Goal: Task Accomplishment & Management: Manage account settings

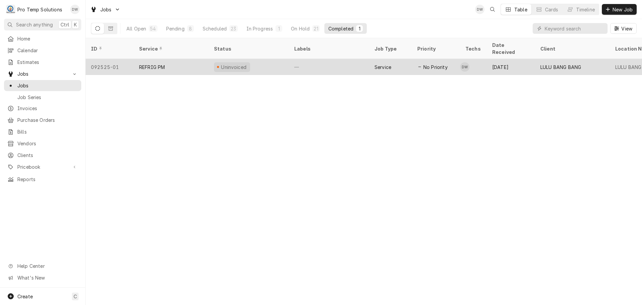
click at [333, 59] on div "—" at bounding box center [329, 67] width 80 height 16
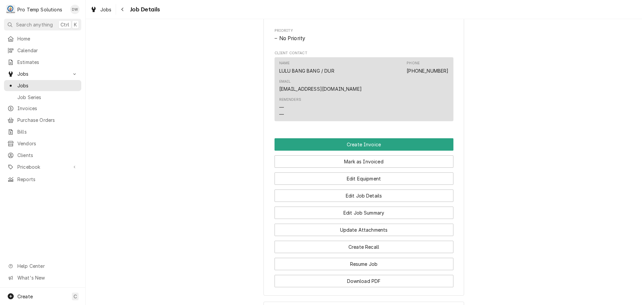
scroll to position [368, 0]
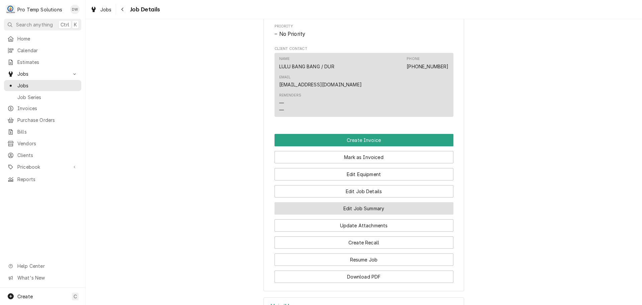
click at [362, 202] on button "Edit Job Summary" at bounding box center [364, 208] width 179 height 12
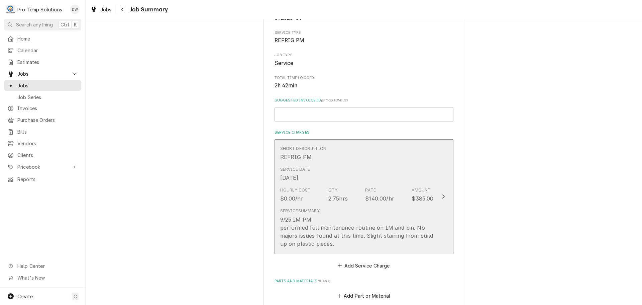
scroll to position [100, 0]
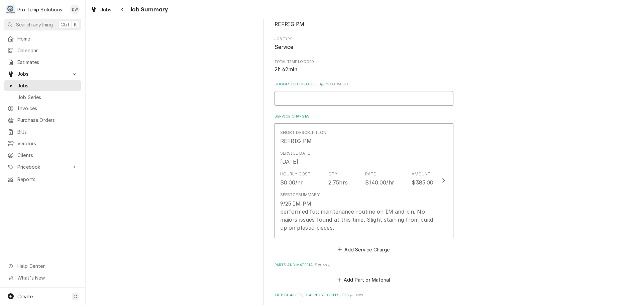
click at [293, 97] on input "Suggested Invoice ID ( if you have it )" at bounding box center [364, 98] width 179 height 15
type textarea "x"
type input "#"
type textarea "x"
type input "#0"
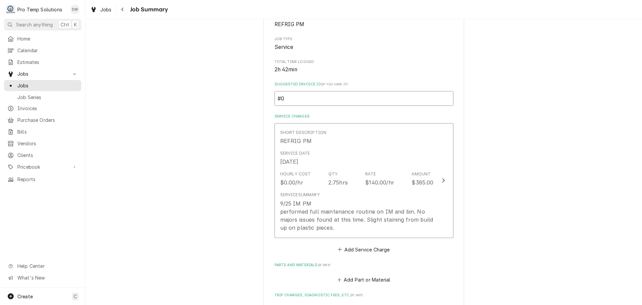
type textarea "x"
type input "#09"
type textarea "x"
type input "#092"
type textarea "x"
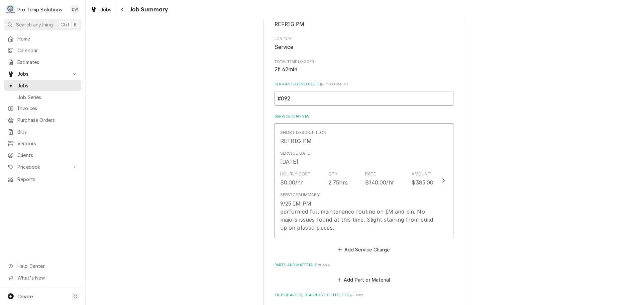
type input "#0925"
type textarea "x"
type input "#09252"
type textarea "x"
type input "#092525"
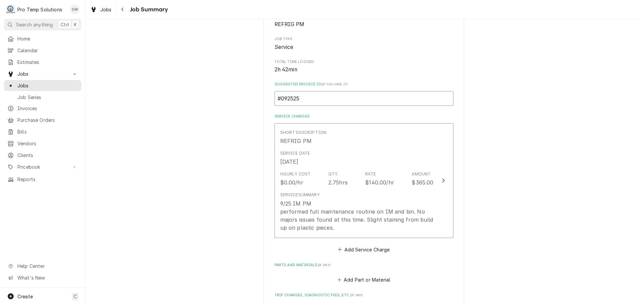
type textarea "x"
type input "#0925250"
type textarea "x"
type input "#09252500"
type textarea "x"
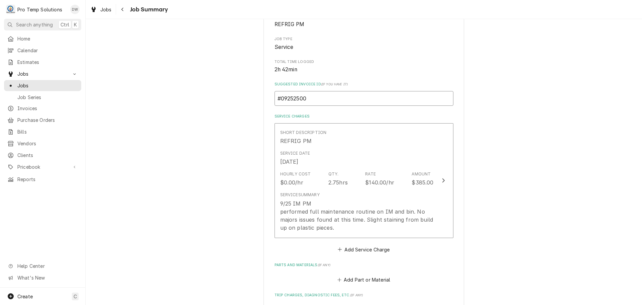
type input "#092525002"
type textarea "x"
type input "#092525002-"
type textarea "x"
type input "#092525002-I"
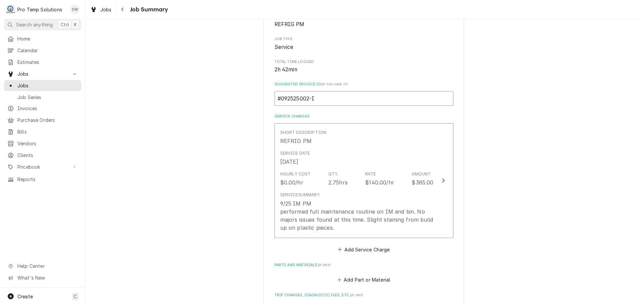
type textarea "x"
type input "#092525002-IM"
type textarea "x"
type input "#092525002-IMP"
type textarea "x"
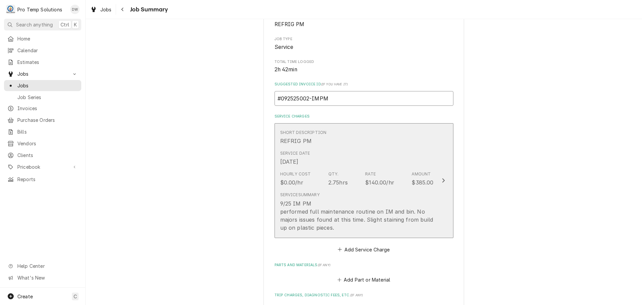
type input "#092525002-IMPM"
click at [442, 179] on icon "Update Line Item" at bounding box center [443, 180] width 3 height 5
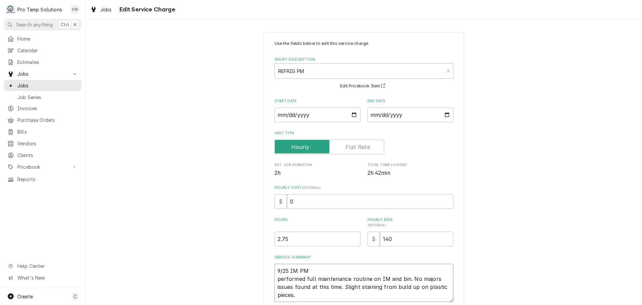
click at [328, 274] on textarea "9/25 IM PM performed full maintenance routine on IM and bin. No majors issues f…" at bounding box center [364, 283] width 179 height 38
type textarea "x"
type textarea "9/25 IM PM performed full maintenance routine on IM and bin. No majors issues f…"
type textarea "x"
type textarea "9/25 IM PM 1 performed full maintenance routine on IM and bin. No majors issues…"
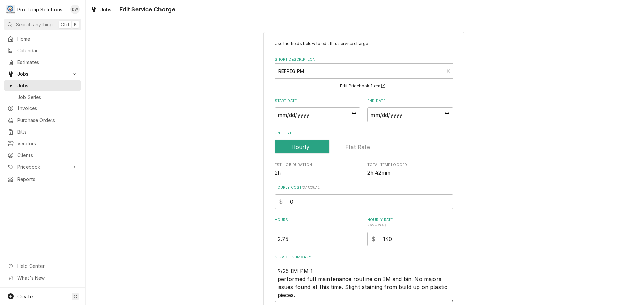
type textarea "x"
type textarea "9/25 IM PM 10 performed full maintenance routine on IM and bin. No majors issue…"
type textarea "x"
type textarea "9/25 IM PM 100 performed full maintenance routine on IM and bin. No majors issu…"
type textarea "x"
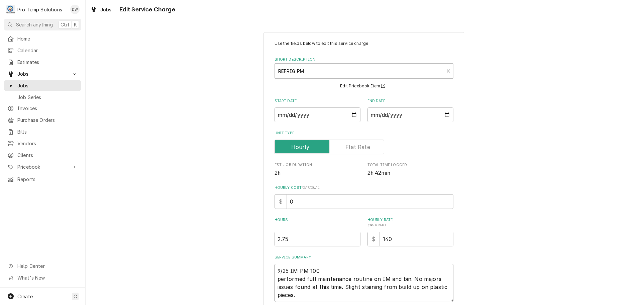
type textarea "9/25 IM PM 1000 performed full maintenance routine on IM and bin. No majors iss…"
type textarea "x"
type textarea "9/25 IM PM 1000- performed full maintenance routine on IM and bin. No majors is…"
type textarea "x"
type textarea "9/25 IM PM 1000-1 performed full maintenance routine on IM and bin. No majors i…"
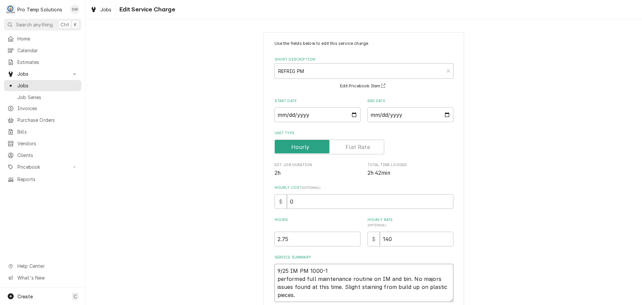
type textarea "x"
type textarea "9/25 IM PM 1000-12 performed full maintenance routine on IM and bin. No majors …"
type textarea "x"
type textarea "9/25 IM PM 1000-124 performed full maintenance routine on IM and bin. No majors…"
type textarea "x"
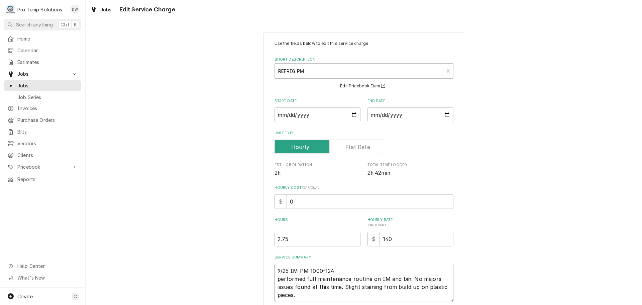
type textarea "9/25 IM PM 1000-1245 performed full maintenance routine on IM and bin. No major…"
type textarea "x"
type textarea "9/25 IM PM 1000-1245 performed full maintenance routine on IM and bin. No major…"
type textarea "x"
type textarea "9/25 IM PM 1000-1245 K performed full maintenance routine on IM and bin. No maj…"
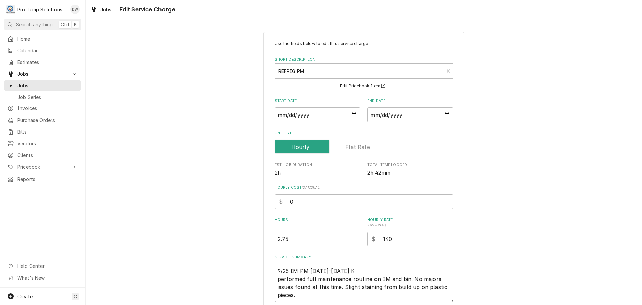
type textarea "x"
type textarea "9/25 IM PM 1000-1245 KO performed full maintenance routine on IM and bin. No ma…"
type textarea "x"
type textarea "9/25 IM PM 1000-1245 KOT performed full maintenance routine on IM and bin. No m…"
type textarea "x"
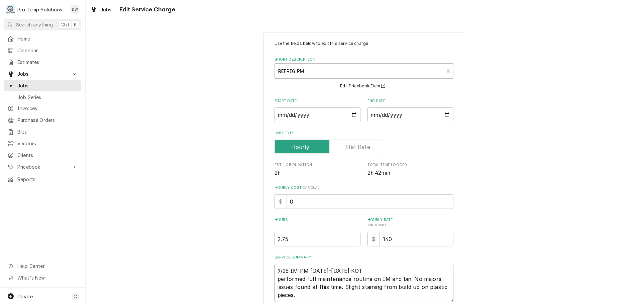
type textarea "9/25 IM PM 1000-1245 KOTY performed full maintenance routine on IM and bin. No …"
type textarea "x"
type textarea "9/25 IM PM 1000-1245 KOTY performed full maintenance routine on IM and bin. No …"
click at [278, 279] on textarea "9/25 IM PM 1000-1245 KOTY performed full maintenance routine on IM and bin. No …" at bounding box center [364, 283] width 179 height 38
type textarea "x"
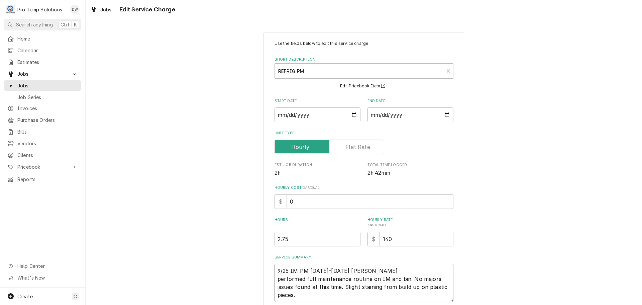
type textarea "9/25 IM PM 1000-1245 KOTY erformed full maintenance routine on IM and bin. No m…"
type textarea "x"
type textarea "9/25 IM PM 1000-1245 KOTY Performed full maintenance routine on IM and bin. No …"
click at [347, 279] on textarea "9/25 IM PM 1000-1245 KOTY Performed full maintenance routine on IM and bin. No …" at bounding box center [364, 283] width 179 height 38
type textarea "x"
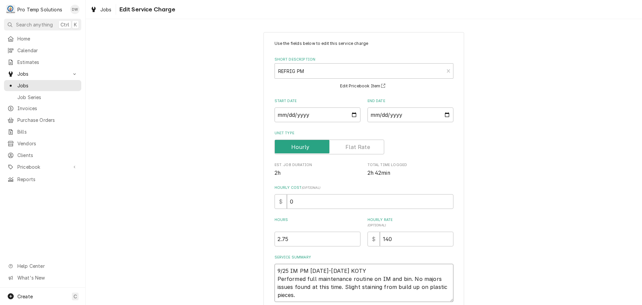
type textarea "9/25 IM PM 1000-1245 KOTY Performed full maintenanc routine on IM and bin. No m…"
type textarea "x"
type textarea "9/25 IM PM 1000-1245 KOTY Performed full maintenan routine on IM and bin. No ma…"
type textarea "x"
type textarea "9/25 IM PM 1000-1245 KOTY Performed full maintena routine on IM and bin. No maj…"
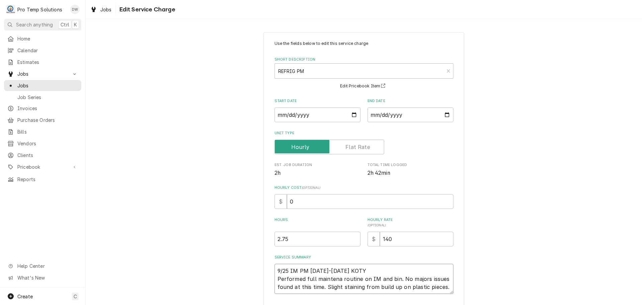
type textarea "x"
type textarea "9/25 IM PM 1000-1245 KOTY Performed full mainten routine on IM and bin. No majo…"
type textarea "x"
type textarea "9/25 IM PM 1000-1245 KOTY Performed full mainte routine on IM and bin. No major…"
type textarea "x"
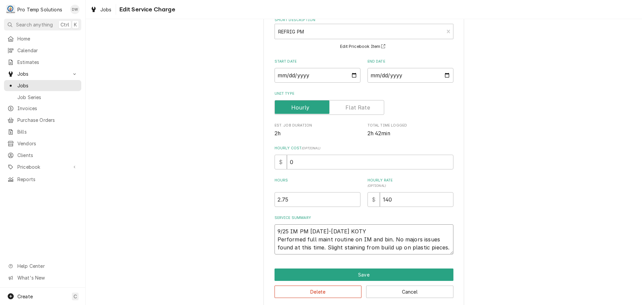
scroll to position [47, 0]
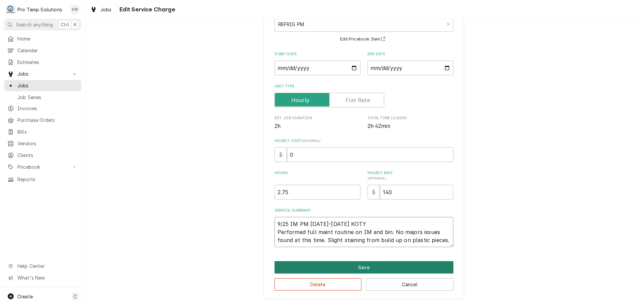
type textarea "9/25 IM PM [DATE]-[DATE] KOTY Performed full maint routine on IM and bin. No ma…"
click at [364, 266] on button "Save" at bounding box center [364, 267] width 179 height 12
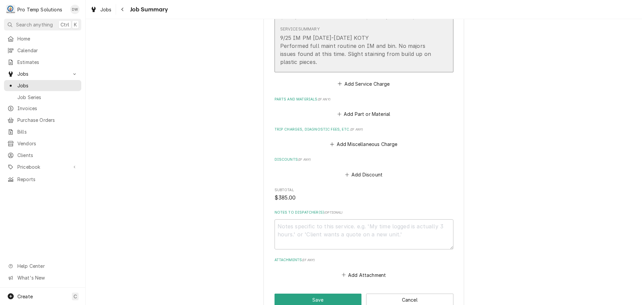
scroll to position [268, 0]
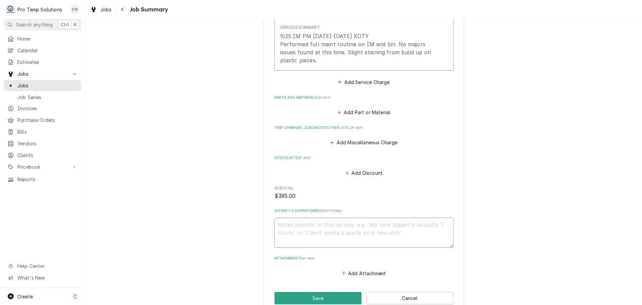
click at [297, 222] on textarea "Notes to Dispatcher(s) ( optional )" at bounding box center [364, 232] width 179 height 30
type textarea "x"
type textarea "#"
type textarea "x"
type textarea "#0"
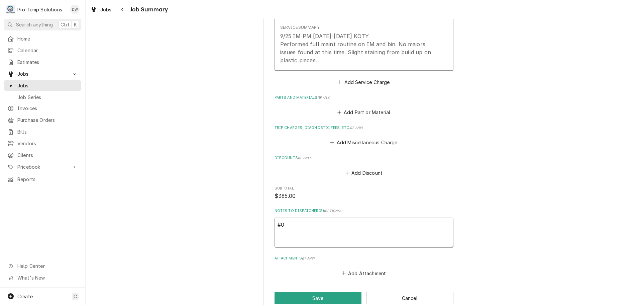
type textarea "x"
type textarea "#09"
type textarea "x"
type textarea "#092"
type textarea "x"
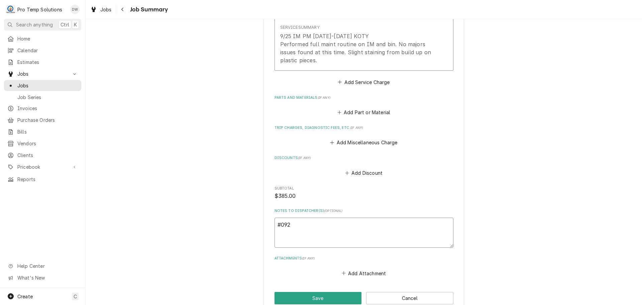
type textarea "#0925"
type textarea "x"
type textarea "#09252"
type textarea "x"
type textarea "#092525"
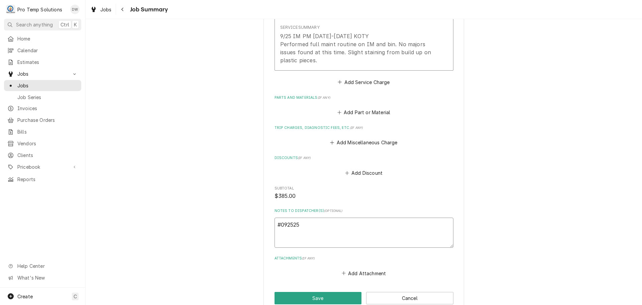
type textarea "x"
type textarea "#0925250"
type textarea "x"
type textarea "#09252500"
type textarea "x"
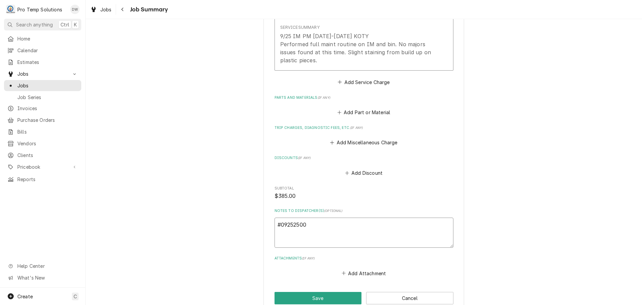
type textarea "#092525002"
type textarea "x"
type textarea "#092525002-"
type textarea "x"
type textarea "#092525002-I"
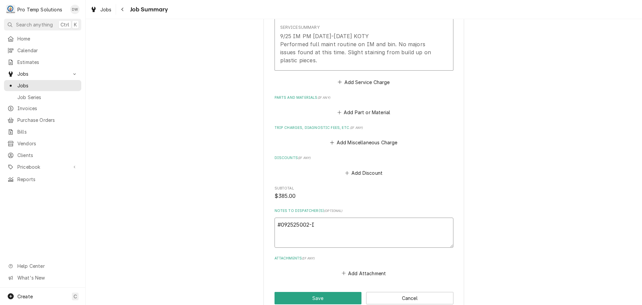
type textarea "x"
type textarea "#092525002-IM"
type textarea "x"
type textarea "#092525002-IMP"
type textarea "x"
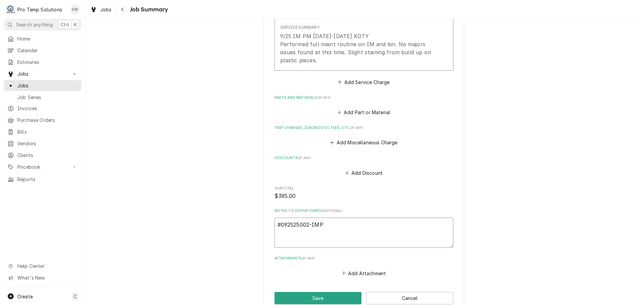
type textarea "#092525002-IMPM"
type textarea "x"
type textarea "#092525002-IMPM"
type textarea "x"
type textarea "#092525002-IMPM L"
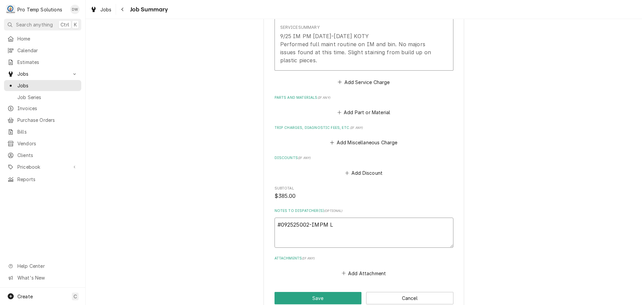
type textarea "x"
type textarea "#092525002-IMPM LU"
type textarea "x"
type textarea "#092525002-IMPM LUL"
type textarea "x"
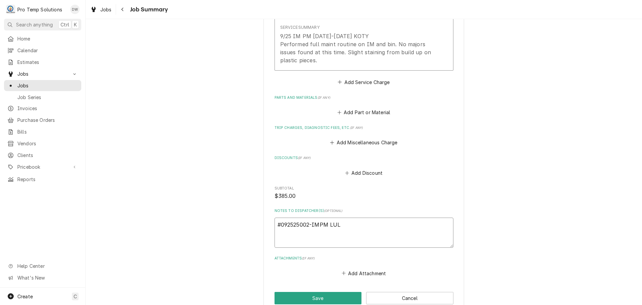
type textarea "#092525002-IMPM LULU"
type textarea "x"
type textarea "#092525002-IMPM LULU"
type textarea "x"
type textarea "#092525002-IMPM LULU B"
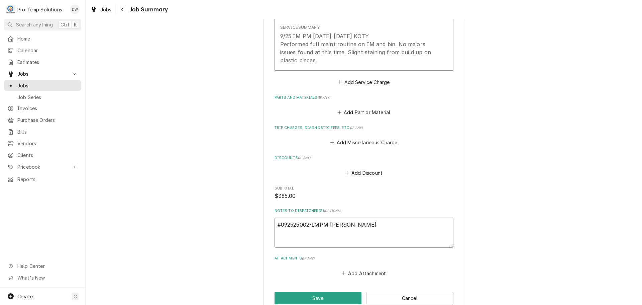
type textarea "x"
type textarea "#092525002-IMPM LULU BA"
type textarea "x"
type textarea "#092525002-IMPM LULU BAN"
type textarea "x"
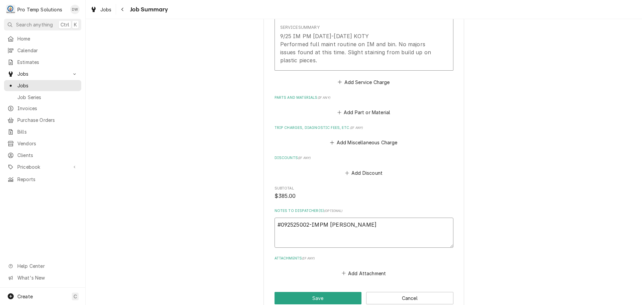
type textarea "#092525002-IMPM LULU BANG"
type textarea "x"
type textarea "#092525002-IMPM LULU BANG"
type textarea "x"
type textarea "#092525002-IMPM LULU BANG B"
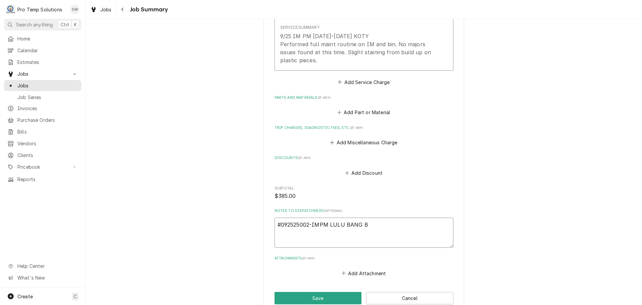
type textarea "x"
type textarea "#092525002-IMPM LULU BANG BA"
type textarea "x"
type textarea "#092525002-IMPM LULU BANG BAN"
type textarea "x"
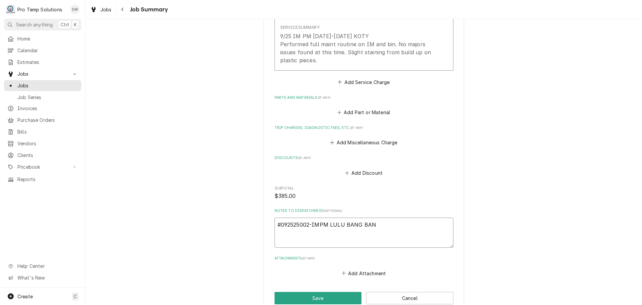
type textarea "#092525002-IMPM LULU BANG BANG"
type textarea "x"
type textarea "#092525002-IMPM LULU BANG BANG-"
type textarea "x"
type textarea "#092525002-IMPM LULU BANG BANG-"
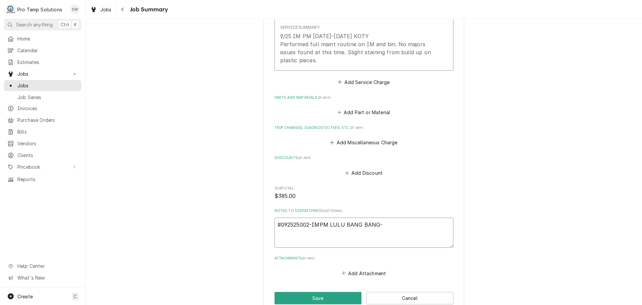
type textarea "x"
type textarea "#092525002-IMPM LULU BANG BANG- I"
type textarea "x"
type textarea "#092525002-IMPM LULU BANG BANG- IM"
type textarea "x"
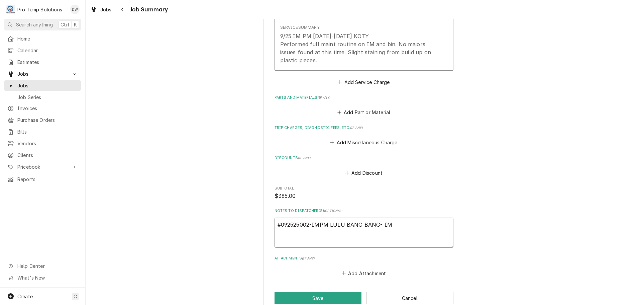
type textarea "#092525002-IMPM LULU BANG BANG- IM"
type textarea "x"
type textarea "#092525002-IMPM LULU BANG BANG- IM P"
type textarea "x"
type textarea "#092525002-IMPM LULU BANG BANG- IM PM"
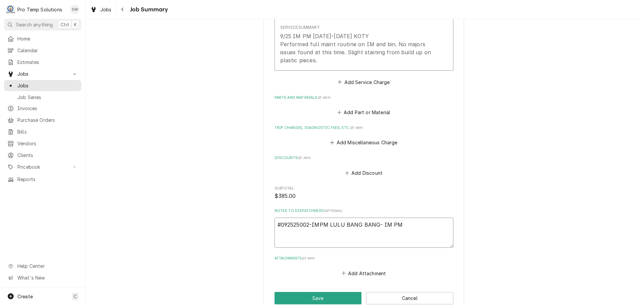
type textarea "x"
type textarea "#092525002-IMPM LULU BANG BANG- IM PM"
click at [317, 297] on button "Save" at bounding box center [318, 298] width 87 height 12
type textarea "x"
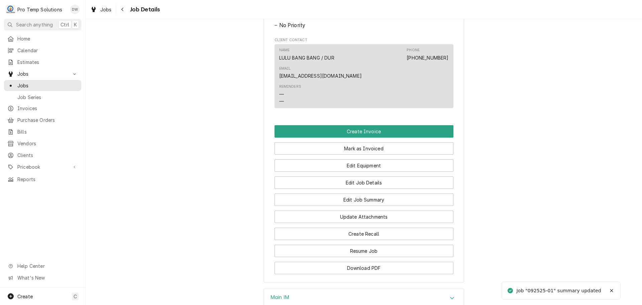
scroll to position [376, 0]
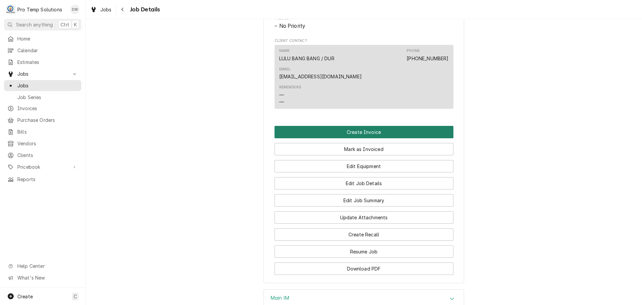
click at [362, 126] on button "Create Invoice" at bounding box center [364, 132] width 179 height 12
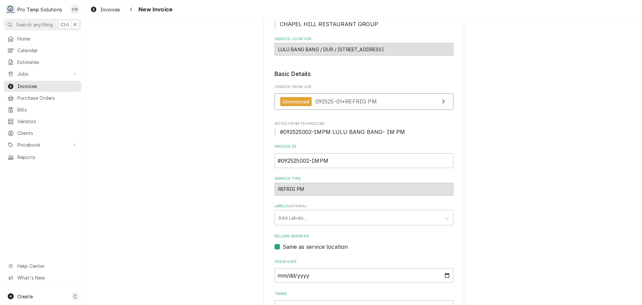
scroll to position [155, 0]
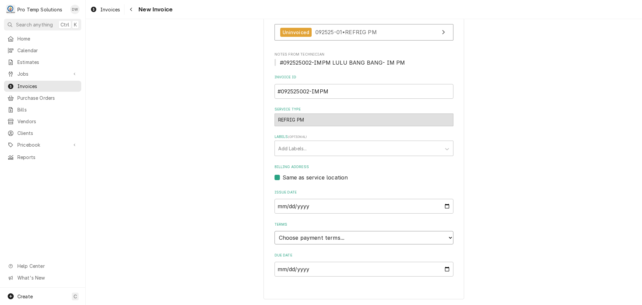
click at [305, 239] on select "Choose payment terms... Same Day Net 7 Net 14 Net 21 Net 30 Net 45 Net 60 Net 90" at bounding box center [364, 237] width 179 height 13
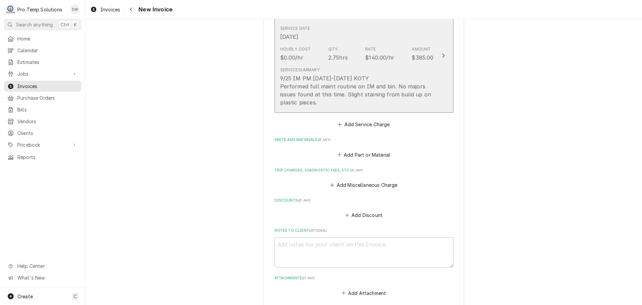
scroll to position [590, 0]
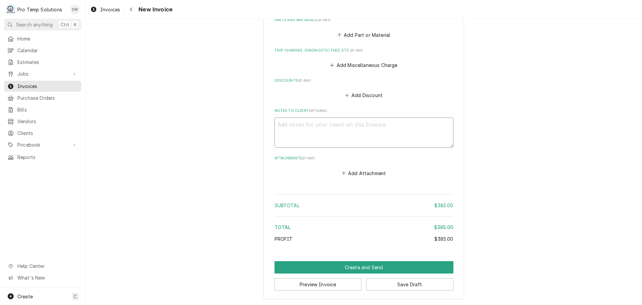
click at [277, 121] on textarea "Notes to Client ( optional )" at bounding box center [364, 132] width 179 height 30
type textarea "x"
type textarea "#"
type textarea "x"
type textarea "#0"
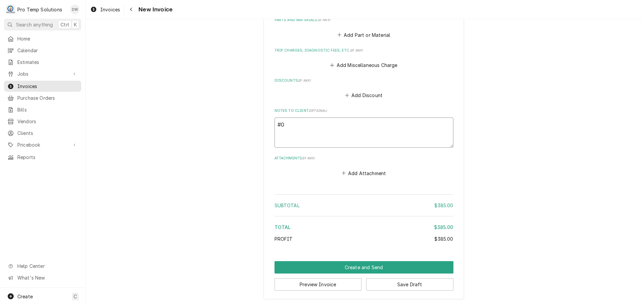
type textarea "x"
type textarea "#09"
type textarea "x"
type textarea "#092"
type textarea "x"
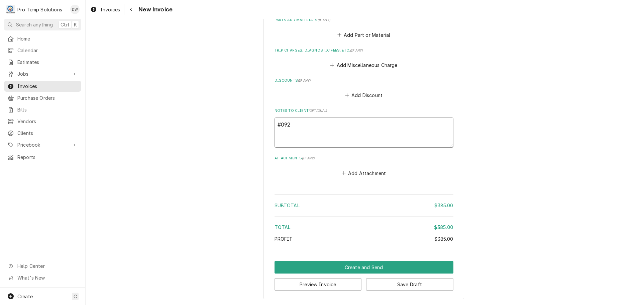
type textarea "#0925"
type textarea "x"
type textarea "#09252"
type textarea "x"
type textarea "#092525"
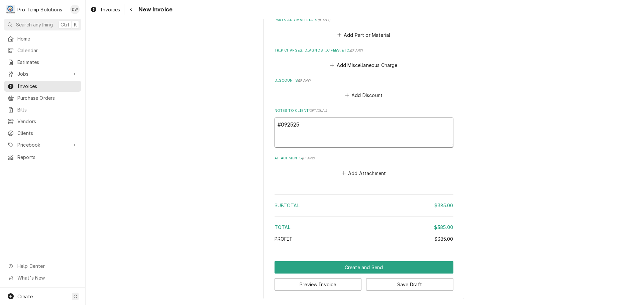
type textarea "x"
type textarea "#0925250"
type textarea "x"
type textarea "#09252500"
type textarea "x"
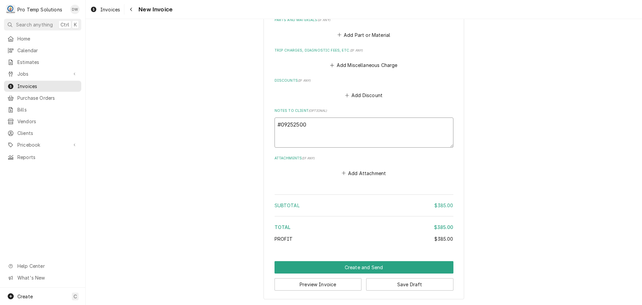
type textarea "#092525002"
type textarea "x"
type textarea "#092525002-"
type textarea "x"
type textarea "#092525002-I"
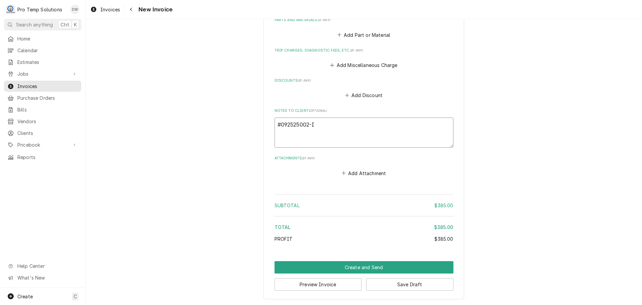
type textarea "x"
type textarea "#092525002-IM"
type textarea "x"
type textarea "#092525002-IMP"
type textarea "x"
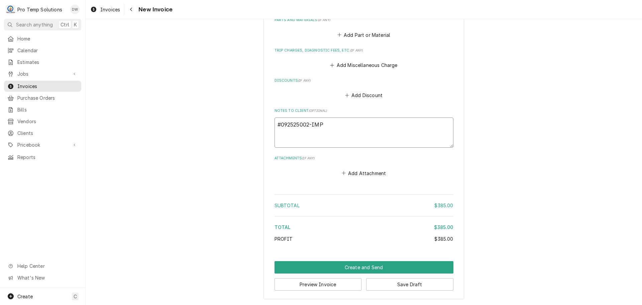
type textarea "#092525002-IMPM"
type textarea "x"
type textarea "#092525002-IMPM"
type textarea "x"
type textarea "#092525002-IMPM L"
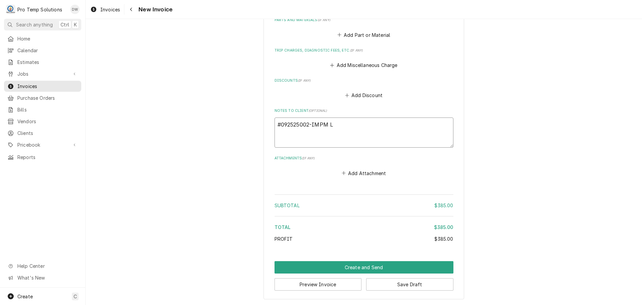
type textarea "x"
type textarea "#092525002-IMPM LU"
type textarea "x"
type textarea "#092525002-IMPM LUL"
type textarea "x"
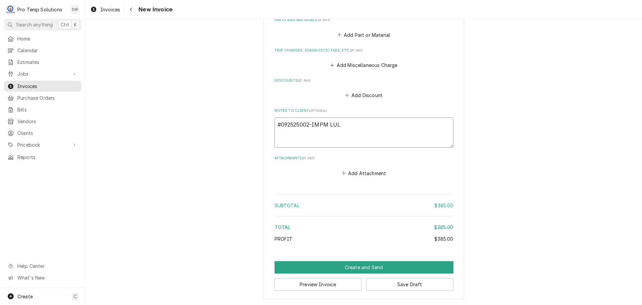
type textarea "#092525002-IMPM LULU"
type textarea "x"
type textarea "#092525002-IMPM LULU"
type textarea "x"
type textarea "#092525002-IMPM LULU B"
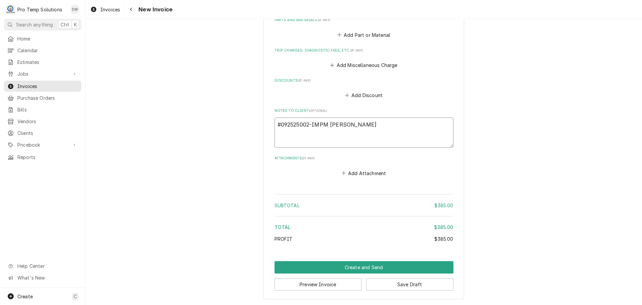
type textarea "x"
type textarea "#092525002-IMPM LULU BA"
type textarea "x"
type textarea "#092525002-IMPM LULU BAN"
type textarea "x"
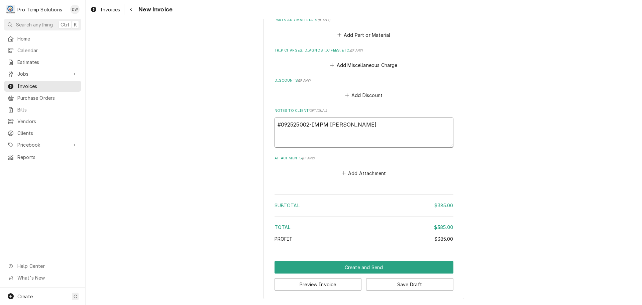
type textarea "#092525002-IMPM LULU BANG"
type textarea "x"
type textarea "#092525002-IMPM LULU BANG"
type textarea "x"
type textarea "#092525002-IMPM LULU BANG B"
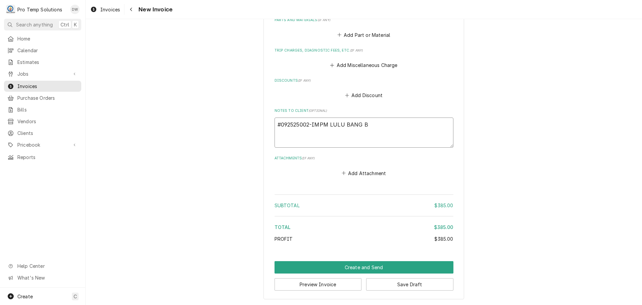
type textarea "x"
type textarea "#092525002-IMPM LULU BANG BA"
type textarea "x"
type textarea "#092525002-IMPM LULU BANG BAN"
type textarea "x"
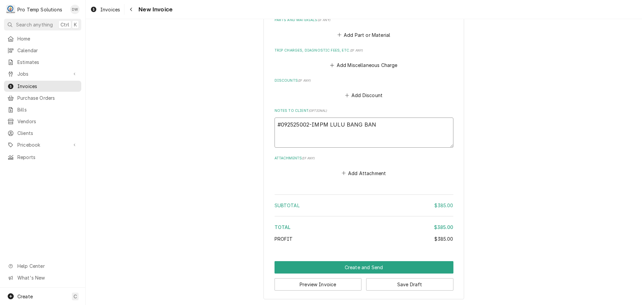
type textarea "#092525002-IMPM LULU BANG BANG"
type textarea "x"
type textarea "#092525002-IMPM LULU BANG BANG-"
type textarea "x"
type textarea "#092525002-IMPM LULU BANG BANG-"
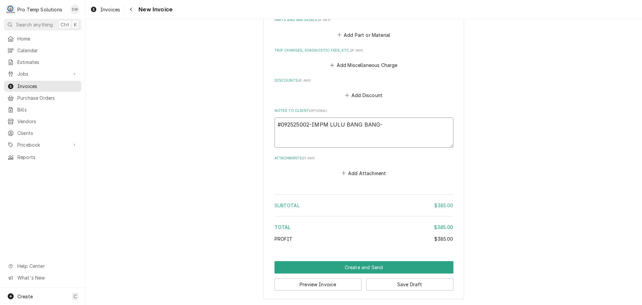
type textarea "x"
type textarea "#092525002-IMPM LULU BANG BANG- I"
type textarea "x"
type textarea "#092525002-IMPM LULU BANG BANG- IM"
type textarea "x"
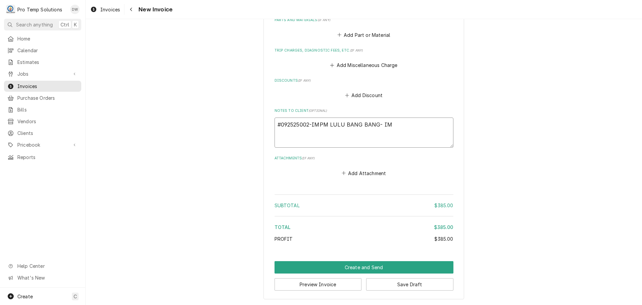
type textarea "#092525002-IMPM LULU BANG BANG- IM"
type textarea "x"
type textarea "#092525002-IMPM LULU BANG BANG- IM P"
type textarea "x"
type textarea "#092525002-IMPM LULU BANG BANG- IM PM"
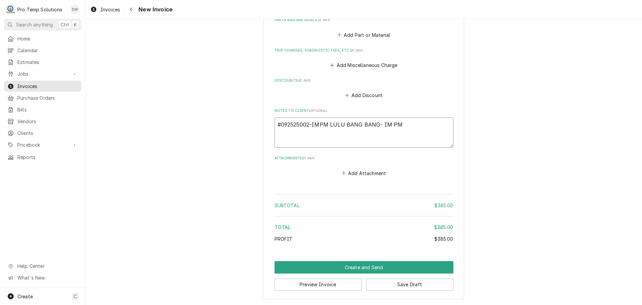
type textarea "x"
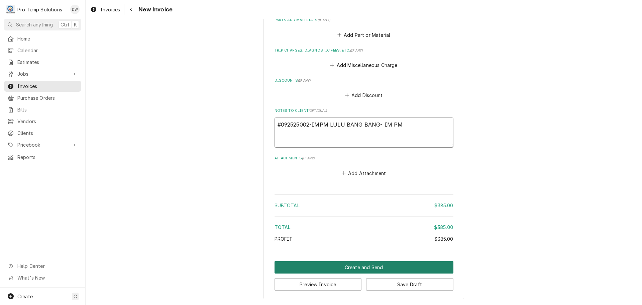
type textarea "#092525002-IMPM LULU BANG BANG- IM PM"
click at [360, 265] on button "Create and Send" at bounding box center [364, 267] width 179 height 12
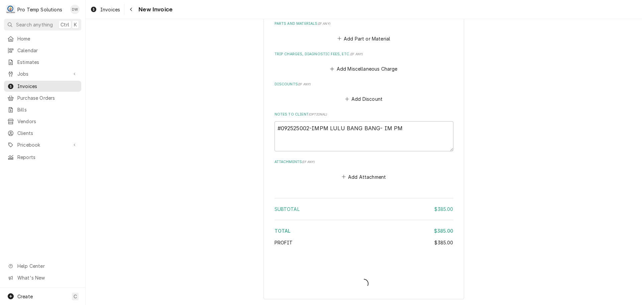
type textarea "x"
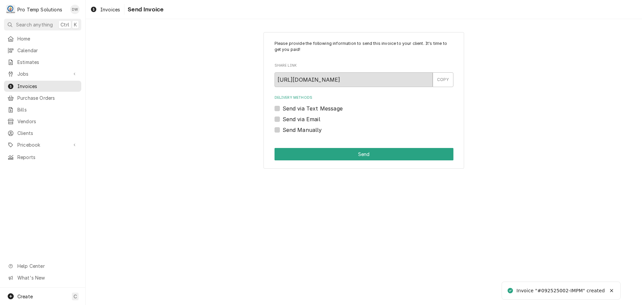
click at [283, 117] on label "Send via Email" at bounding box center [302, 119] width 38 height 8
click at [283, 117] on input "Send via Email" at bounding box center [372, 122] width 179 height 15
checkbox input "true"
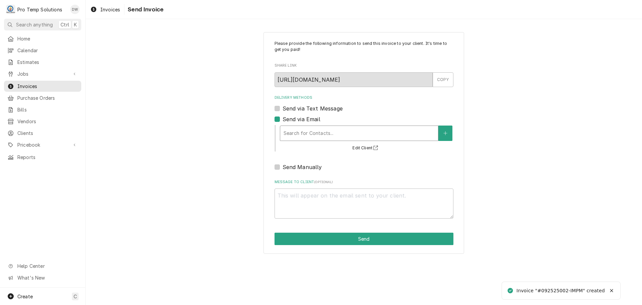
click at [345, 134] on div "Delivery Methods" at bounding box center [359, 133] width 151 height 12
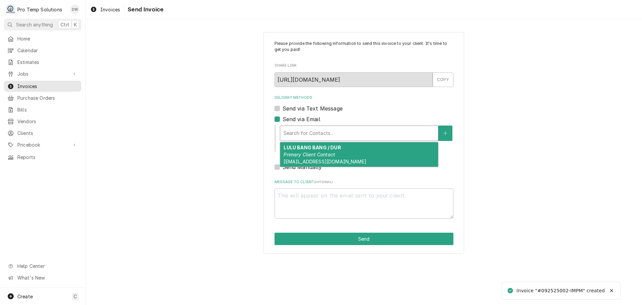
click at [339, 148] on strong "LULU BANG BANG / DUR" at bounding box center [312, 148] width 57 height 6
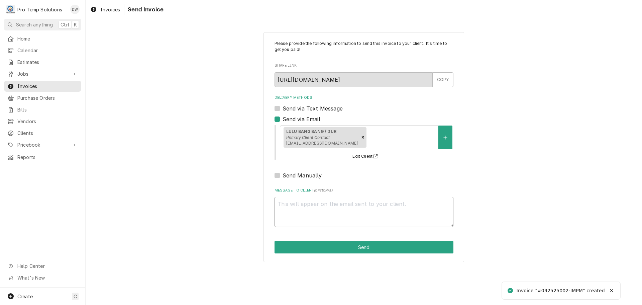
click at [315, 203] on textarea "Message to Client ( optional )" at bounding box center [364, 212] width 179 height 30
type textarea "x"
type textarea "#"
type textarea "x"
type textarea "#0"
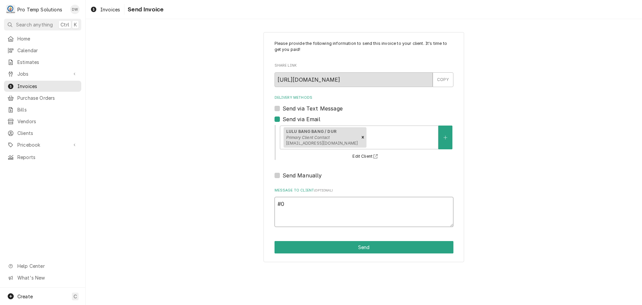
type textarea "x"
type textarea "#09"
type textarea "x"
type textarea "#092"
type textarea "x"
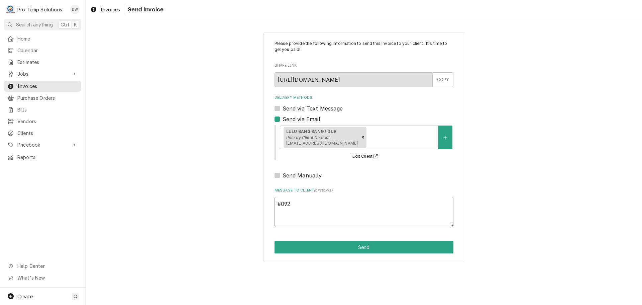
type textarea "#0925"
type textarea "x"
type textarea "#09252"
type textarea "x"
type textarea "#092525"
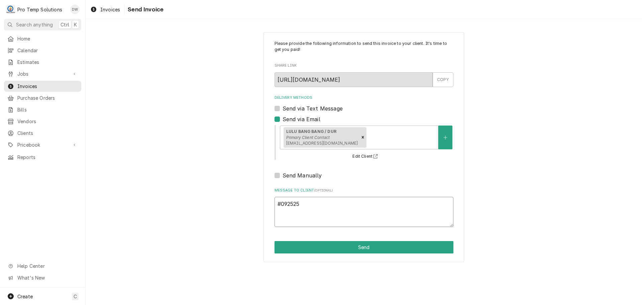
type textarea "x"
type textarea "#0925250"
type textarea "x"
type textarea "#09252500"
type textarea "x"
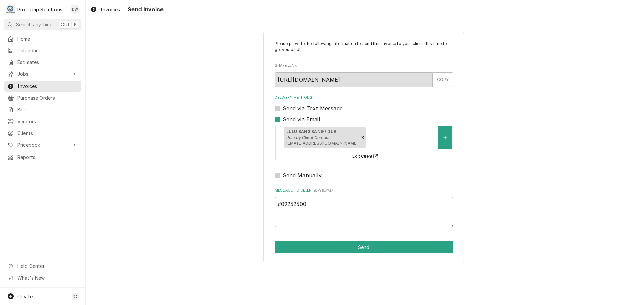
type textarea "#092525002"
type textarea "x"
type textarea "#092525002-"
type textarea "x"
type textarea "#092525002-I"
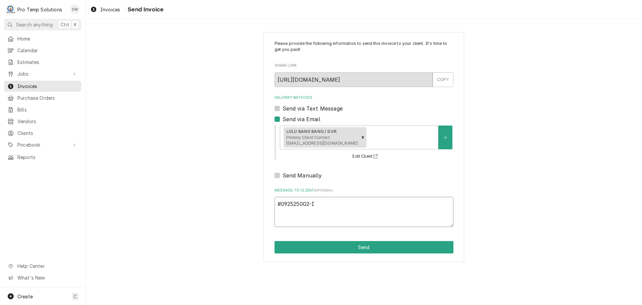
type textarea "x"
type textarea "#092525002-IM"
type textarea "x"
type textarea "#092525002-IMP"
type textarea "x"
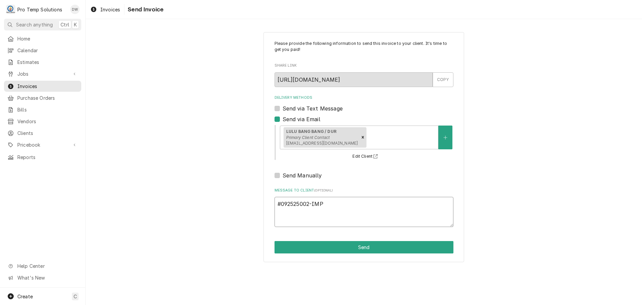
type textarea "#092525002-IMPM"
type textarea "x"
type textarea "#092525002-IMPM"
type textarea "x"
type textarea "#092525002-IMPM L"
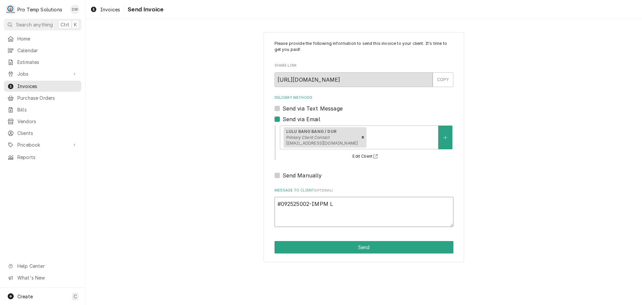
type textarea "x"
type textarea "#092525002-IMPM LU"
type textarea "x"
type textarea "#092525002-IMPM LUL"
type textarea "x"
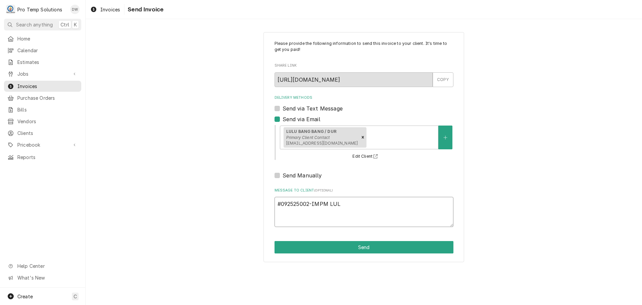
type textarea "#092525002-IMPM LULU"
type textarea "x"
type textarea "#092525002-IMPM LULU"
type textarea "x"
type textarea "#092525002-IMPM LULU B"
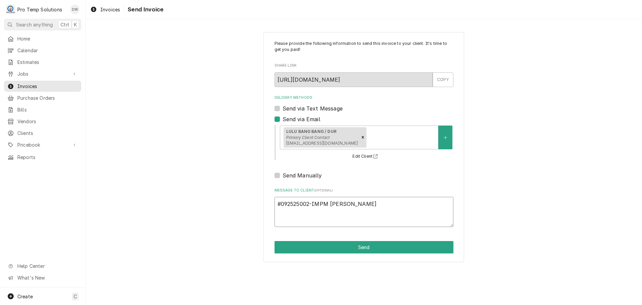
type textarea "x"
type textarea "#092525002-IMPM LULU BA"
type textarea "x"
type textarea "#092525002-IMPM LULU BAN"
type textarea "x"
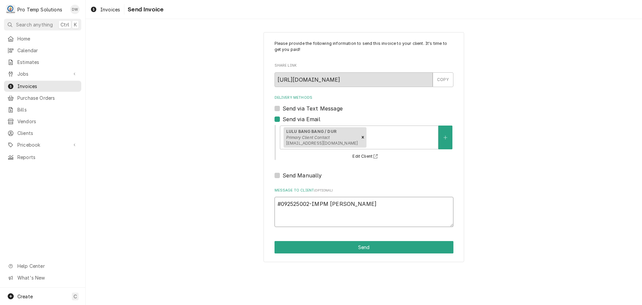
type textarea "#092525002-IMPM LULU BANG"
type textarea "x"
type textarea "#092525002-IMPM LULU BANG"
type textarea "x"
type textarea "#092525002-IMPM LULU BANG B"
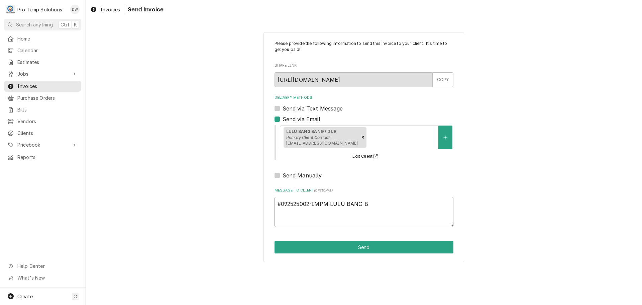
type textarea "x"
type textarea "#092525002-IMPM LULU BANG BA"
type textarea "x"
type textarea "#092525002-IMPM LULU BANG BAN"
type textarea "x"
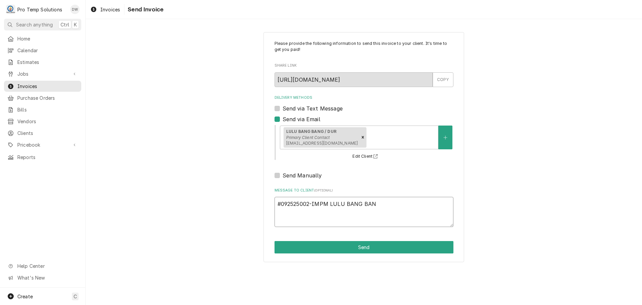
type textarea "#092525002-IMPM LULU BANG BANG"
type textarea "x"
type textarea "#092525002-IMPM LULU BANG BANG-"
type textarea "x"
type textarea "#092525002-IMPM LULU BANG BANG-"
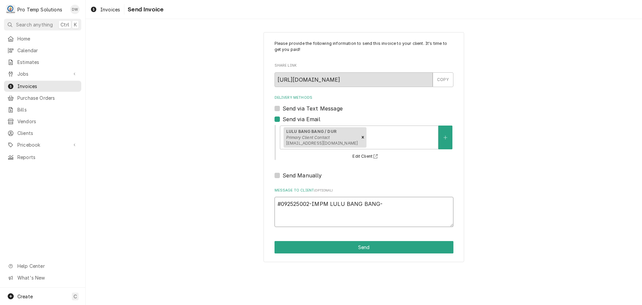
type textarea "x"
type textarea "#092525002-IMPM LULU BANG BANG- I"
type textarea "x"
type textarea "#092525002-IMPM LULU BANG BANG- IM"
type textarea "x"
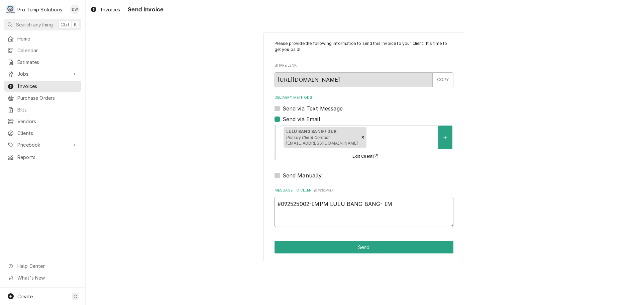
type textarea "#092525002-IMPM LULU BANG BANG- IM"
type textarea "x"
type textarea "#092525002-IMPM LULU BANG BANG- IM P"
type textarea "x"
type textarea "#092525002-IMPM LULU BANG BANG- IM PM"
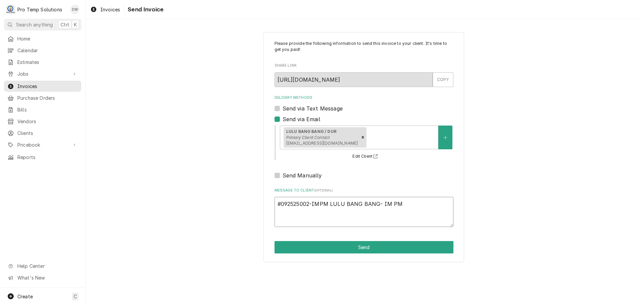
type textarea "x"
type textarea "#092525002-IMPM LULU BANG BANG- IM PM"
click at [365, 248] on button "Send" at bounding box center [364, 247] width 179 height 12
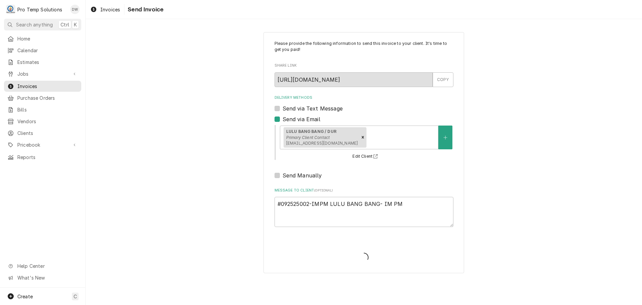
type textarea "x"
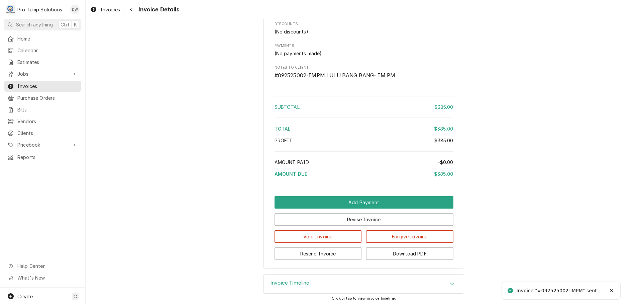
scroll to position [559, 0]
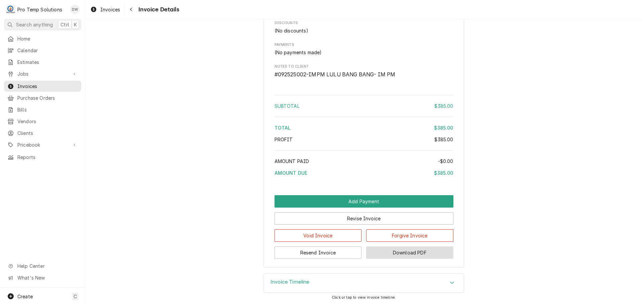
click at [401, 253] on button "Download PDF" at bounding box center [409, 252] width 87 height 12
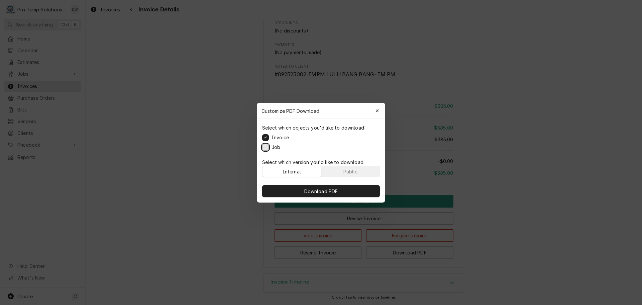
click at [264, 146] on button "Job" at bounding box center [265, 146] width 7 height 7
click at [322, 191] on span "Download PDF" at bounding box center [321, 190] width 36 height 7
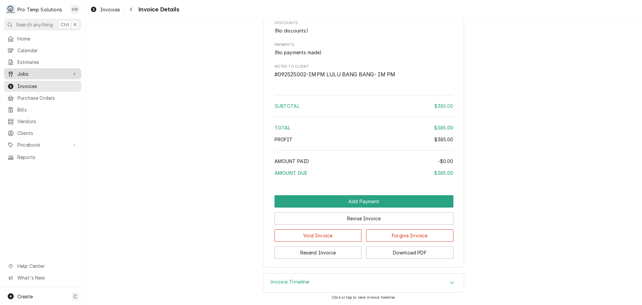
click at [22, 70] on span "Jobs" at bounding box center [42, 73] width 51 height 7
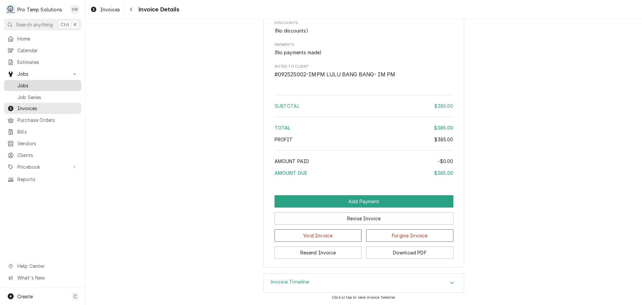
click at [21, 84] on span "Jobs" at bounding box center [47, 85] width 61 height 7
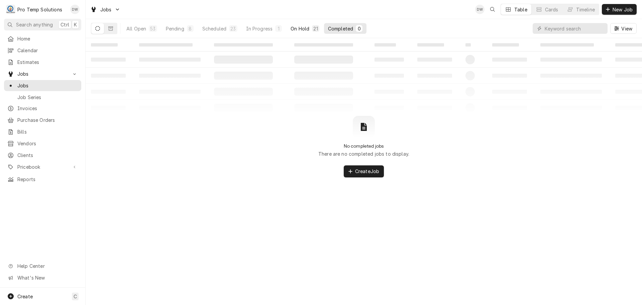
click at [301, 28] on div "On Hold" at bounding box center [300, 28] width 19 height 7
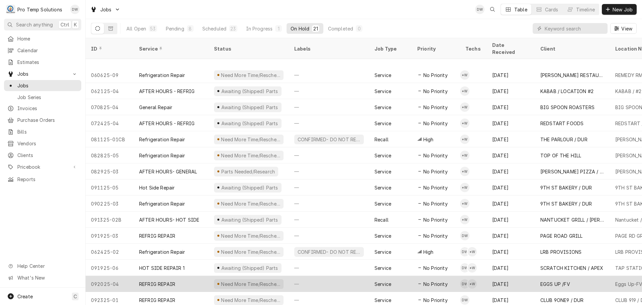
scroll to position [88, 0]
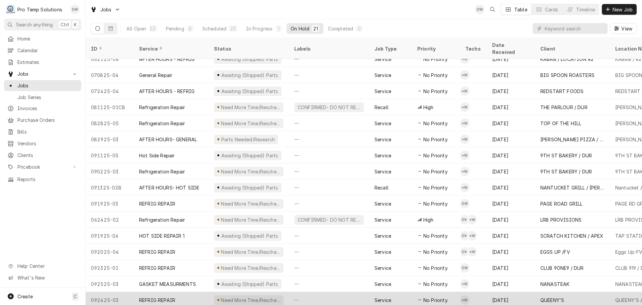
click at [325, 292] on div "—" at bounding box center [329, 300] width 80 height 16
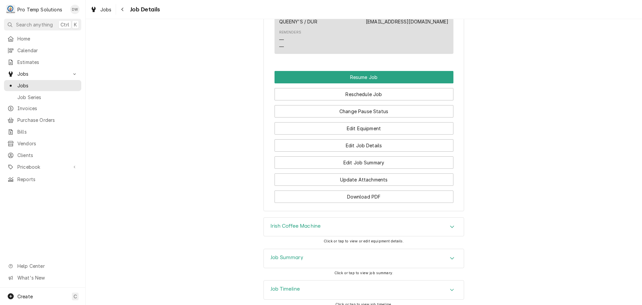
scroll to position [602, 0]
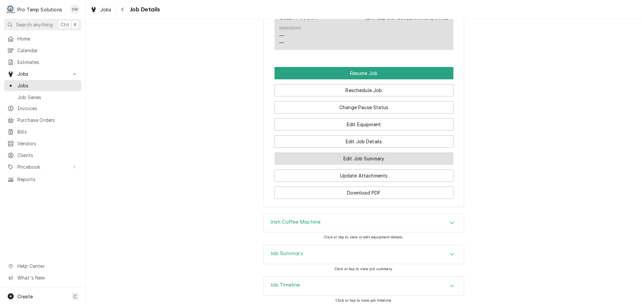
click at [355, 165] on button "Edit Job Summary" at bounding box center [364, 158] width 179 height 12
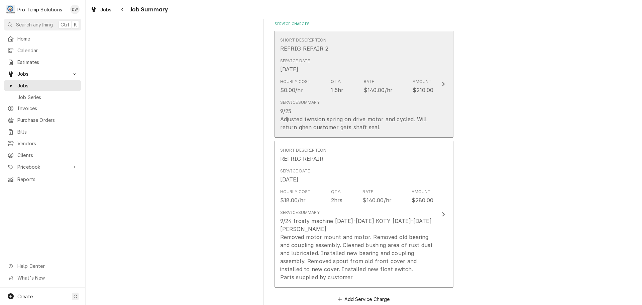
scroll to position [201, 0]
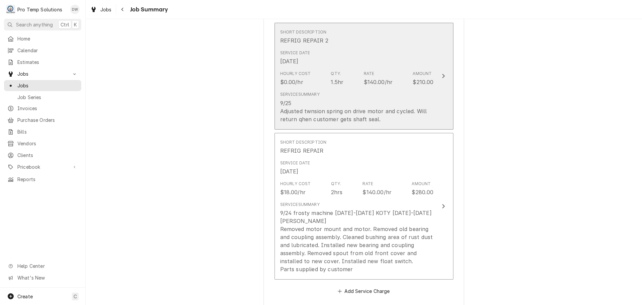
click at [442, 77] on icon "Update Line Item" at bounding box center [443, 76] width 3 height 4
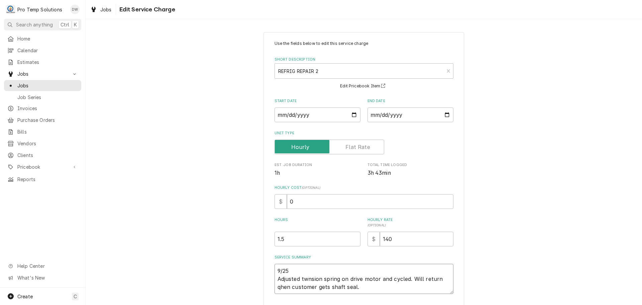
click at [306, 279] on textarea "9/25 Adjusted twnsion spring on drive motor and cycled. Will return qhen custom…" at bounding box center [364, 279] width 179 height 30
type textarea "x"
type textarea "9/25 Adjusted tnsion spring on drive motor and cycled. Will return qhen custome…"
type textarea "x"
type textarea "9/25 Adjusted tension spring on drive motor and cycled. Will return qhen custom…"
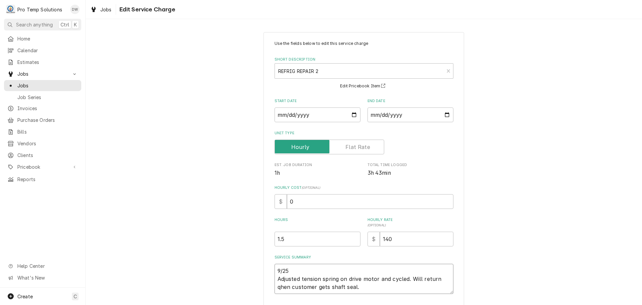
click at [290, 271] on textarea "9/25 Adjusted tension spring on drive motor and cycled. Will return qhen custom…" at bounding box center [364, 279] width 179 height 30
type textarea "x"
type textarea "9/25 Adjusted tension spring on drive motor and cycled. Will return qhen custom…"
type textarea "x"
type textarea "9/25 1 Adjusted tension spring on drive motor and cycled. Will return qhen cust…"
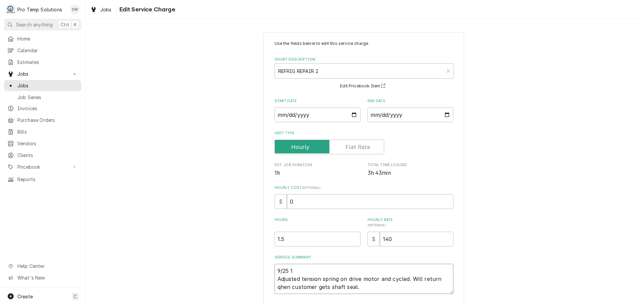
type textarea "x"
type textarea "9/25 11 Adjusted tension spring on drive motor and cycled. Will return qhen cus…"
type textarea "x"
type textarea "9/25 112 Adjusted tension spring on drive motor and cycled. Will return qhen cu…"
type textarea "x"
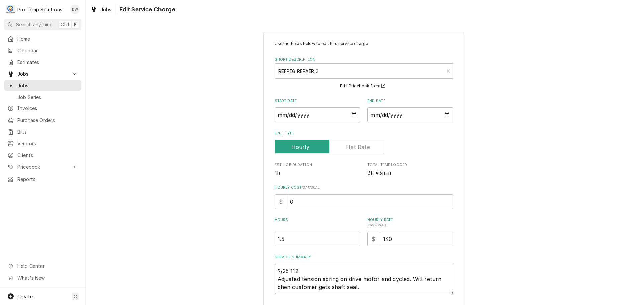
type textarea "9/25 1120 Adjusted tension spring on drive motor and cycled. Will return qhen c…"
type textarea "x"
type textarea "9/25 1120- Adjusted tension spring on drive motor and cycled. Will return qhen …"
type textarea "x"
type textarea "9/25 1120-1 Adjusted tension spring on drive motor and cycled. Will return qhen…"
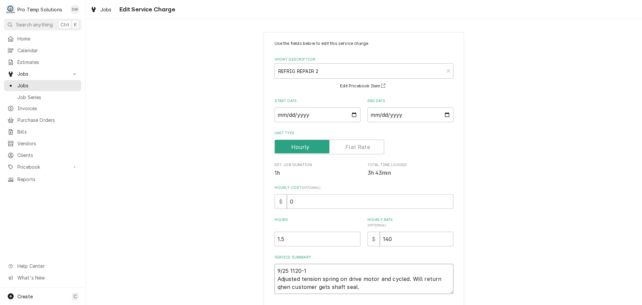
type textarea "x"
type textarea "9/25 1120-10 Adjusted tension spring on drive motor and cycled. Will return qhe…"
type textarea "x"
type textarea "9/25 1120-100 Adjusted tension spring on drive motor and cycled. Will return qh…"
type textarea "x"
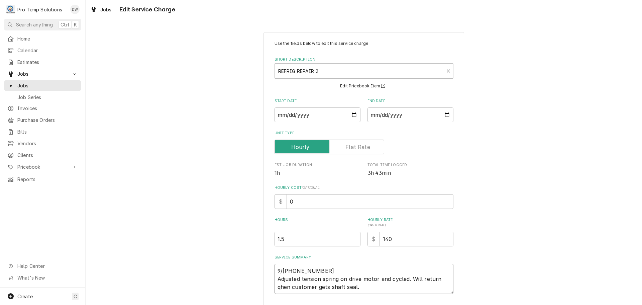
type textarea "9/25 1120-100p Adjusted tension spring on drive motor and cycled. Will return q…"
type textarea "x"
type textarea "9/25 1120-100p Adjusted tension spring on drive motor and cycled. Will return q…"
type textarea "x"
type textarea "9/25 1120-100p k Adjusted tension spring on drive motor and cycled. Will return…"
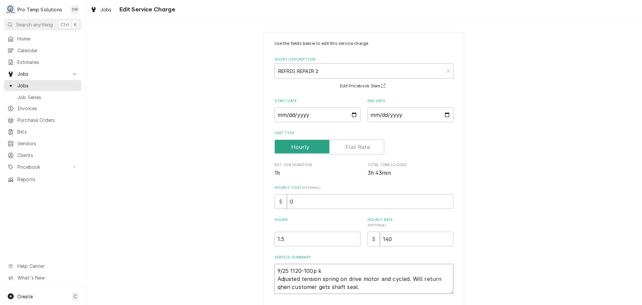
type textarea "x"
type textarea "9/25 1120-100p ke Adjusted tension spring on drive motor and cycled. Will retur…"
type textarea "x"
type textarea "9/25 1120-100p kev Adjusted tension spring on drive motor and cycled. Will retu…"
type textarea "x"
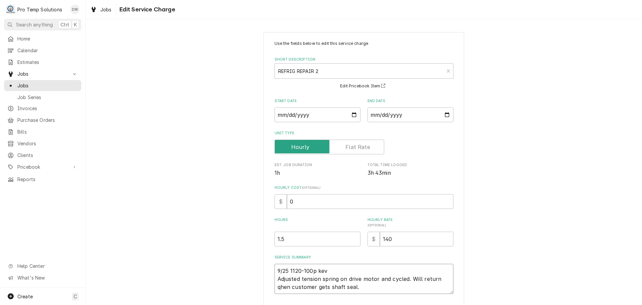
type textarea "9/25 1120-100p kevi Adjusted tension spring on drive motor and cycled. Will ret…"
type textarea "x"
type textarea "9/25 1120-100p kevin Adjusted tension spring on drive motor and cycled. Will re…"
type textarea "x"
type textarea "9/25 1120-100p kevin Adjusted tension spring on drive motor and cycled. Will re…"
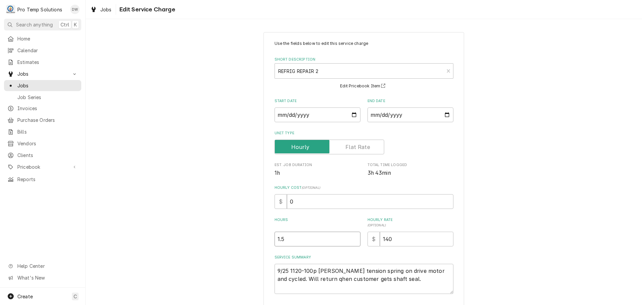
click at [279, 239] on input "1.5" at bounding box center [318, 238] width 86 height 15
type textarea "x"
type input "1.75"
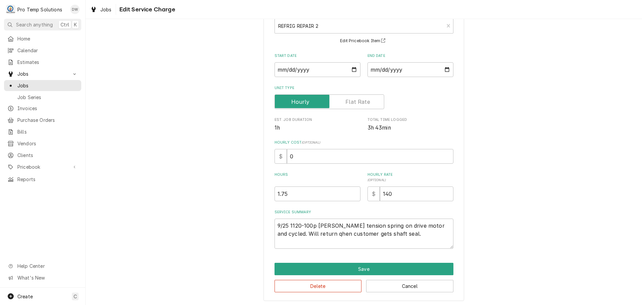
scroll to position [47, 0]
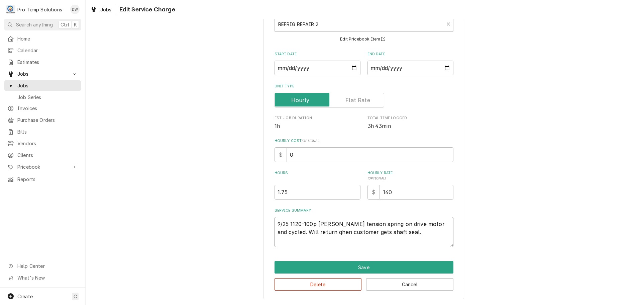
click at [335, 221] on textarea "9/25 1120-100p kevin Adjusted tension spring on drive motor and cycled. Will re…" at bounding box center [364, 232] width 179 height 30
type textarea "x"
type textarea "9/25 1120-100p kevin Adjusted tension spring on drive motor and cycled. Will re…"
type textarea "x"
type textarea "9/25 1120-100p kevi Adjusted tension spring on drive motor and cycled. Will ret…"
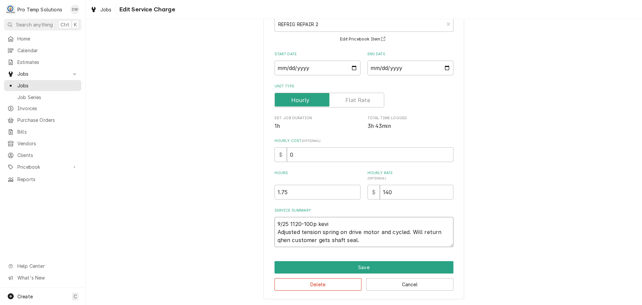
type textarea "x"
type textarea "9/25 1120-100p kev Adjusted tension spring on drive motor and cycled. Will retu…"
type textarea "x"
type textarea "9/25 1120-100p ke Adjusted tension spring on drive motor and cycled. Will retur…"
type textarea "x"
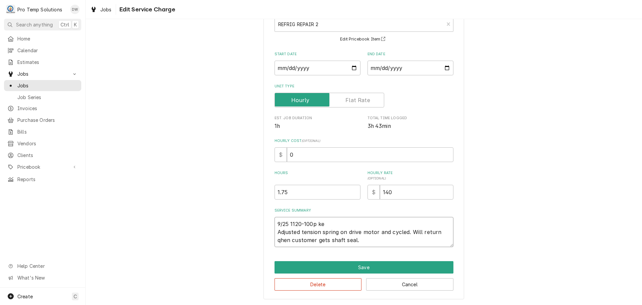
type textarea "9/25 1120-100p k Adjusted tension spring on drive motor and cycled. Will return…"
type textarea "x"
type textarea "9/25 1120-100p Adjusted tension spring on drive motor and cycled. Will return q…"
type textarea "x"
type textarea "9/25 1120-100p K Adjusted tension spring on drive motor and cycled. Will return…"
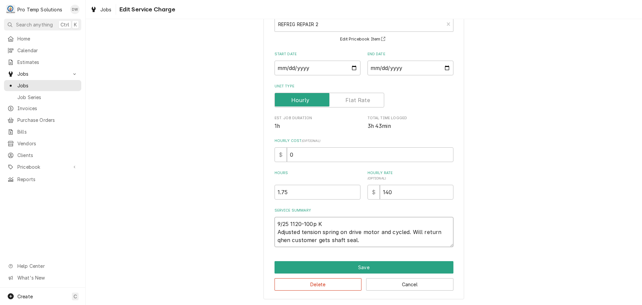
type textarea "x"
type textarea "9/25 1120-100p KE Adjusted tension spring on drive motor and cycled. Will retur…"
type textarea "x"
type textarea "9/25 1120-100p KEV Adjusted tension spring on drive motor and cycled. Will retu…"
type textarea "x"
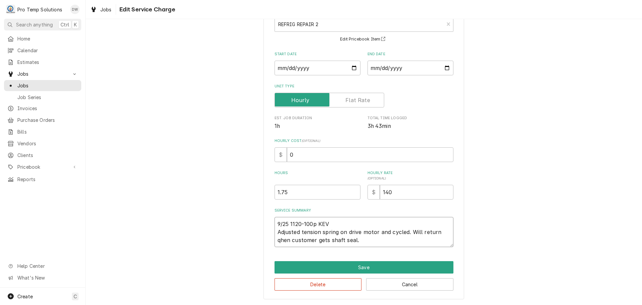
type textarea "9/25 1120-100p KEVI Adjusted tension spring on drive motor and cycled. Will ret…"
type textarea "x"
type textarea "9/25 1120-100p KEVIN Adjusted tension spring on drive motor and cycled. Will re…"
type textarea "x"
type textarea "9/25 1120-100p KEVIN Adjusted tension spring on drive motor and cycled. Will re…"
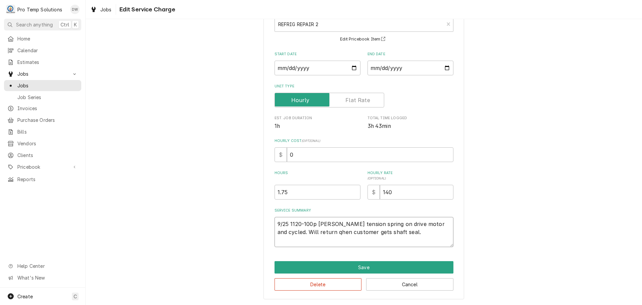
click at [279, 240] on textarea "9/25 1120-100p KEVIN Adjusted tension spring on drive motor and cycled. Will re…" at bounding box center [364, 232] width 179 height 30
type textarea "x"
type textarea "9/25 1120-100p KEVIN Adjusted tension spring on drive motor and cycled. Will re…"
click at [300, 239] on textarea "9/25 1120-100p KEVIN Adjusted tension spring on drive motor and cycled. Will re…" at bounding box center [364, 232] width 179 height 30
type textarea "x"
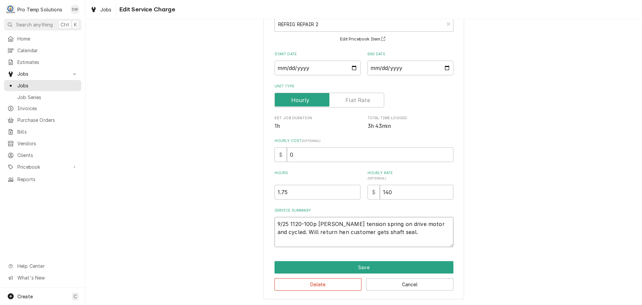
type textarea "9/25 1120-100p KEVIN Adjusted tension spring on drive motor and cycled. Will re…"
type textarea "x"
type textarea "9/25 1120-100p KEVIN Adjusted tension spring on drive motor and cycled. Will re…"
type textarea "x"
type textarea "9/25 1120-100p KEVIN Adjusted tension spring on drive motor and cycled. Will re…"
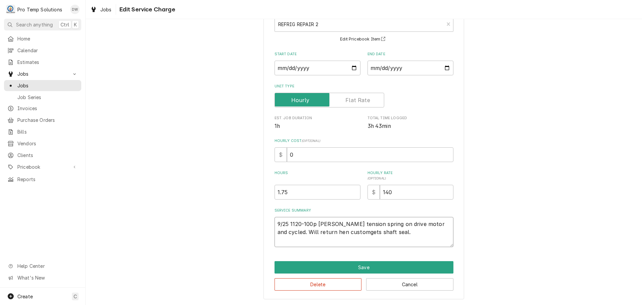
type textarea "x"
type textarea "9/25 1120-100p KEVIN Adjusted tension spring on drive motor and cycled. Will re…"
type textarea "x"
type textarea "9/25 1120-100p KEVIN Adjusted tension spring on drive motor and cycled. Will re…"
type textarea "x"
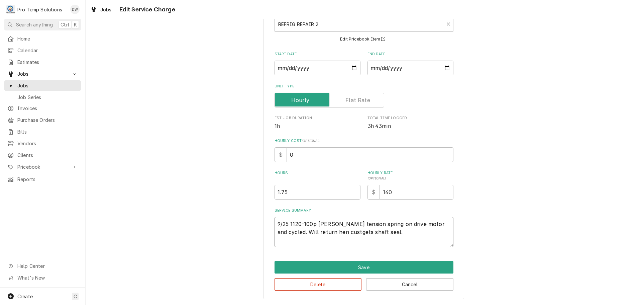
type textarea "9/25 1120-100p KEVIN Adjusted tension spring on drive motor and cycled. Will re…"
click at [351, 239] on textarea "9/25 1120-100p KEVIN Adjusted tension spring on drive motor and cycled. Will re…" at bounding box center [364, 232] width 179 height 30
type textarea "x"
type textarea "9/25 1120-100p KEVIN Adjusted tension spring on drive motor and cycled. Will re…"
type textarea "x"
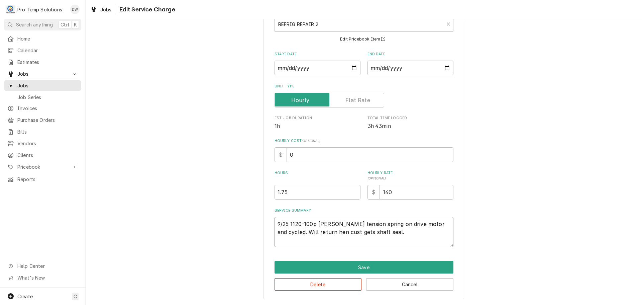
type textarea "9/25 1120-100p KEVIN Adjusted tension spring on drive motor and cycled. Will re…"
type textarea "x"
type textarea "9/25 1120-100p KEVIN Adjusted tension spring on drive motor and cycled. Will re…"
type textarea "x"
type textarea "9/25 1120-100p KEVIN Adjusted tension spring on drive motor and cycled. Will re…"
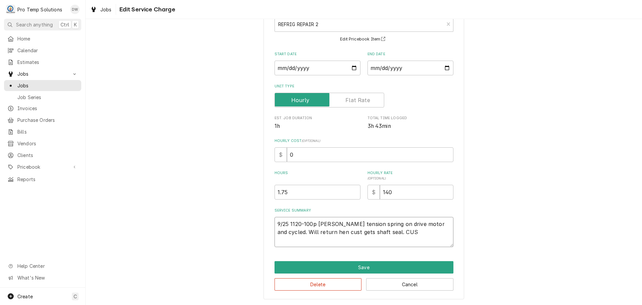
type textarea "x"
type textarea "9/25 1120-100p KEVIN Adjusted tension spring on drive motor and cycled. Will re…"
type textarea "x"
type textarea "9/25 1120-100p KEVIN Adjusted tension spring on drive motor and cycled. Will re…"
type textarea "x"
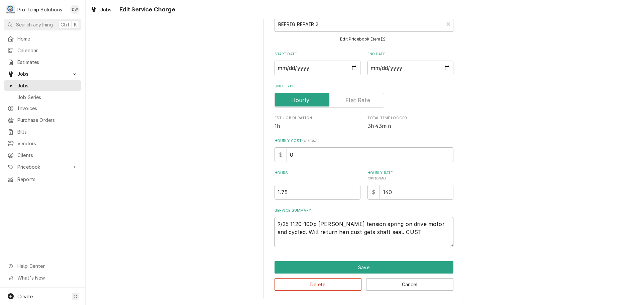
type textarea "9/25 1120-100p KEVIN Adjusted tension spring on drive motor and cycled. Will re…"
type textarea "x"
type textarea "9/25 1120-100p KEVIN Adjusted tension spring on drive motor and cycled. Will re…"
type textarea "x"
type textarea "9/25 1120-100p KEVIN Adjusted tension spring on drive motor and cycled. Will re…"
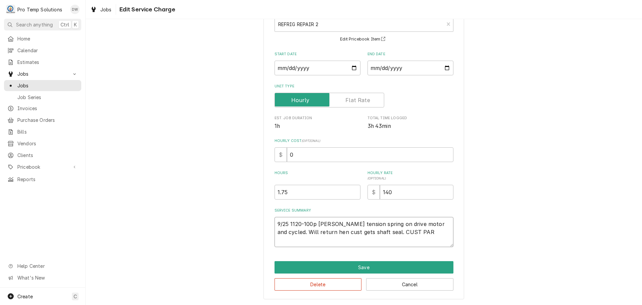
type textarea "x"
type textarea "9/25 1120-100p KEVIN Adjusted tension spring on drive motor and cycled. Will re…"
type textarea "x"
type textarea "9/25 1120-100p KEVIN Adjusted tension spring on drive motor and cycled. Will re…"
type textarea "x"
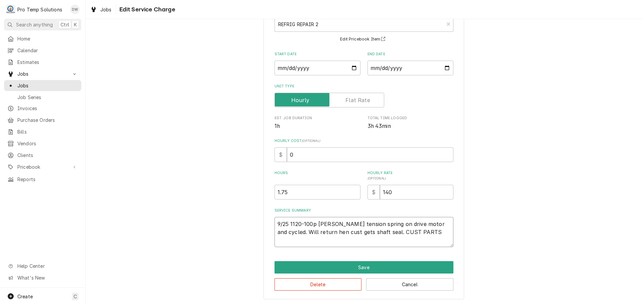
type textarea "9/25 1120-100p KEVIN Adjusted tension spring on drive motor and cycled. Will re…"
type textarea "x"
type textarea "9/25 1120-100p KEVIN Adjusted tension spring on drive motor and cycled. Will re…"
type textarea "x"
type textarea "9/25 1120-100p KEVIN Adjusted tension spring on drive motor and cycled. Will re…"
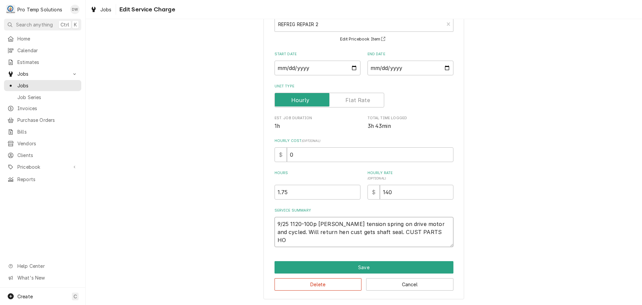
type textarea "x"
type textarea "9/25 1120-100p KEVIN Adjusted tension spring on drive motor and cycled. Will re…"
type textarea "x"
type textarea "9/25 1120-100p KEVIN Adjusted tension spring on drive motor and cycled. Will re…"
type textarea "x"
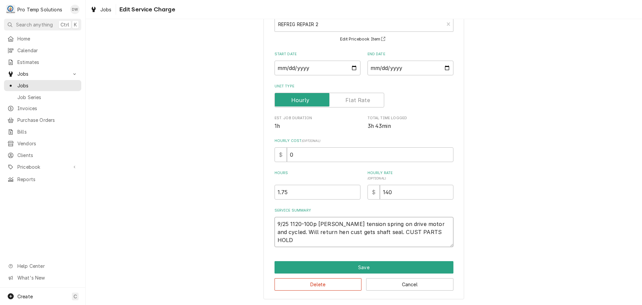
type textarea "9/25 1120-100p KEVIN Adjusted tension spring on drive motor and cycled. Will re…"
click at [288, 221] on textarea "9/25 1120-100p KEVIN Adjusted tension spring on drive motor and cycled. Will re…" at bounding box center [364, 232] width 179 height 30
type textarea "x"
type textarea "9/25 F1120-100p KEVIN Adjusted tension spring on drive motor and cycled. Will r…"
type textarea "x"
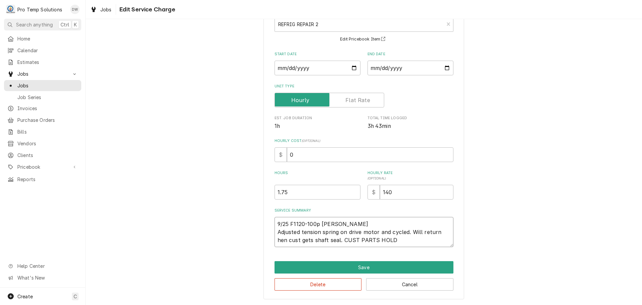
type textarea "9/25 FR1120-100p KEVIN Adjusted tension spring on drive motor and cycled. Will …"
type textarea "x"
type textarea "9/25 FRZ1120-100p KEVIN Adjusted tension spring on drive motor and cycled. Will…"
type textarea "x"
type textarea "9/25 FRZN1120-100p KEVIN Adjusted tension spring on drive motor and cycled. Wil…"
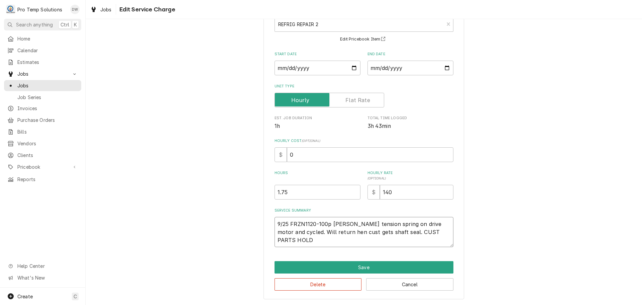
type textarea "x"
type textarea "9/25 FRZN 1120-100p KEVIN Adjusted tension spring on drive motor and cycled. Wi…"
type textarea "x"
type textarea "9/25 FRZN D1120-100p KEVIN Adjusted tension spring on drive motor and cycled. W…"
type textarea "x"
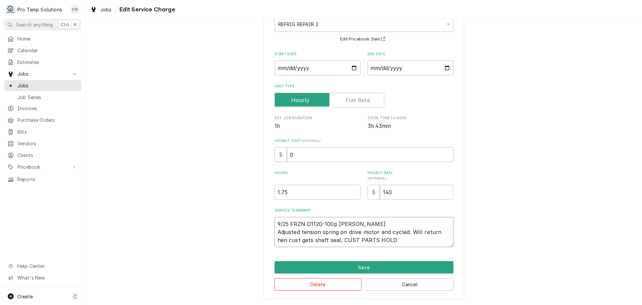
type textarea "9/25 FRZN DR1120-100p KEVIN Adjusted tension spring on drive motor and cycled. …"
type textarea "x"
type textarea "9/25 FRZN DRN1120-100p KEVIN Adjusted tension spring on drive motor and cycled.…"
type textarea "x"
type textarea "9/25 FRZN DRNK1120-100p KEVIN Adjusted tension spring on drive motor and cycled…"
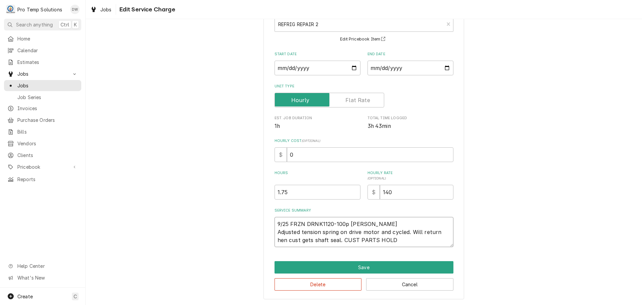
type textarea "x"
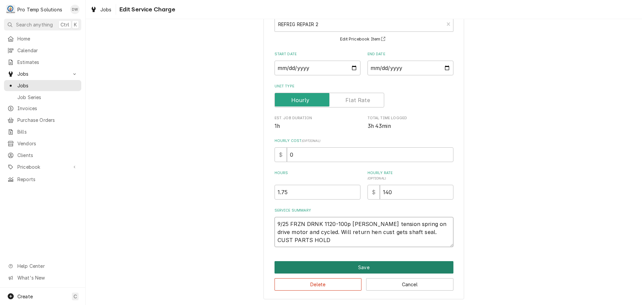
type textarea "9/25 FRZN DRNK 1120-100p KEVIN Adjusted tension spring on drive motor and cycle…"
click at [360, 268] on button "Save" at bounding box center [364, 267] width 179 height 12
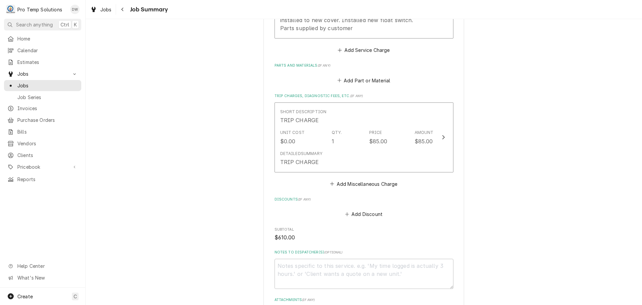
scroll to position [552, 0]
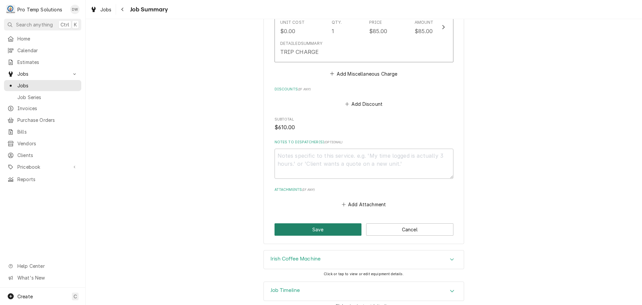
click at [311, 223] on button "Save" at bounding box center [318, 229] width 87 height 12
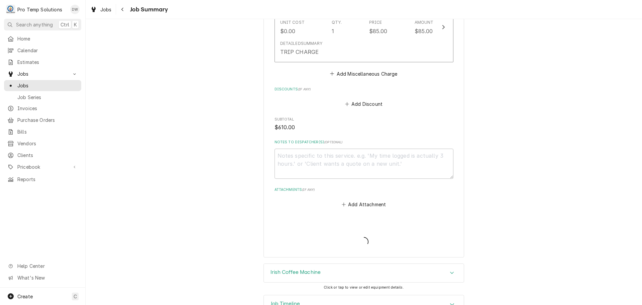
type textarea "x"
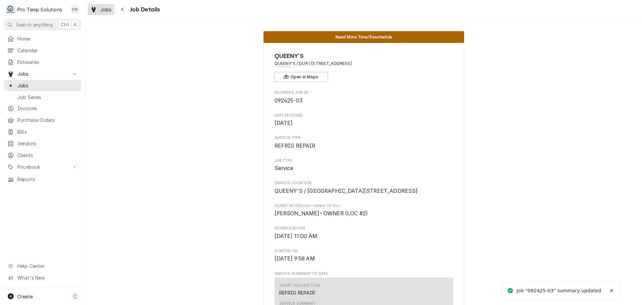
click at [105, 10] on span "Jobs" at bounding box center [105, 9] width 11 height 7
